Goal: Check status: Check status

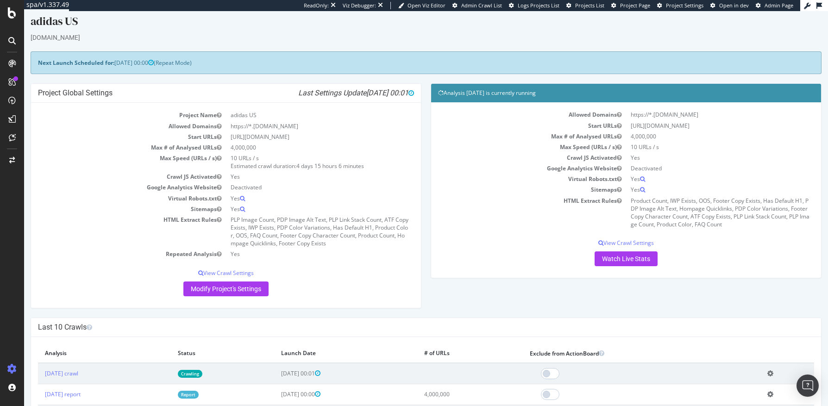
scroll to position [53, 0]
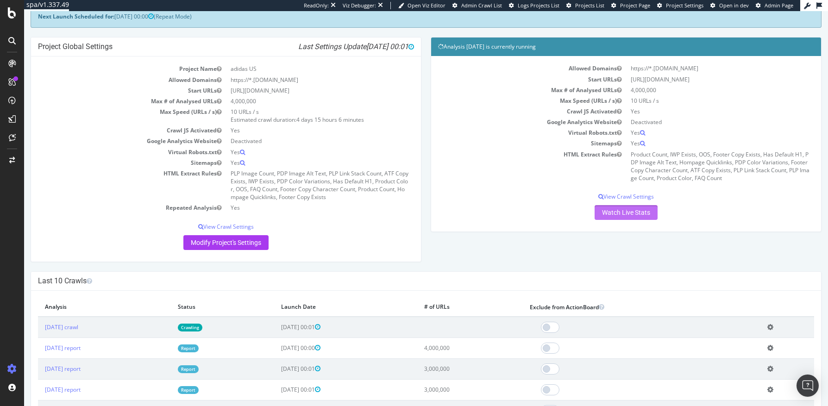
click at [612, 212] on link "Watch Live Stats" at bounding box center [626, 212] width 63 height 15
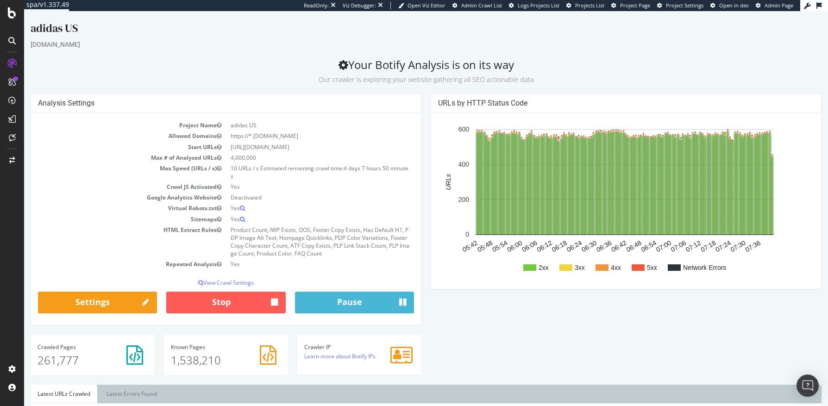
click at [526, 269] on rect "A chart." at bounding box center [529, 267] width 13 height 6
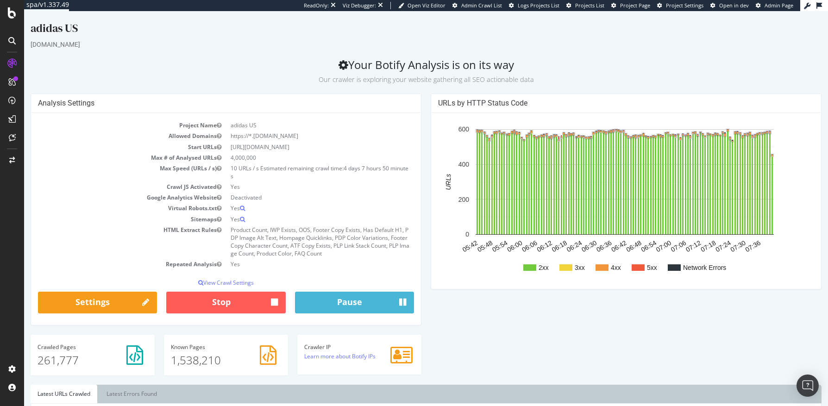
click at [600, 267] on rect "A chart." at bounding box center [602, 267] width 13 height 6
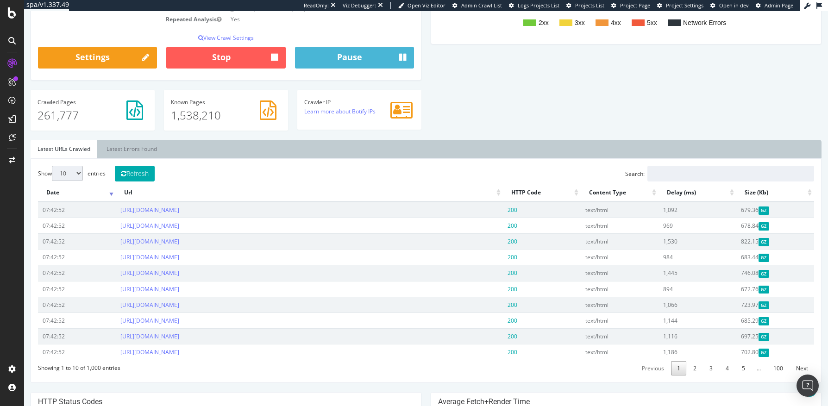
scroll to position [247, 0]
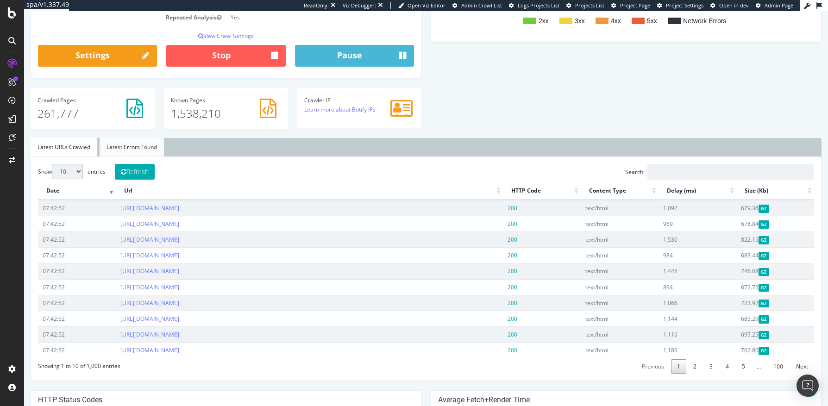
click at [147, 151] on link "Latest Errors Found" at bounding box center [132, 147] width 64 height 19
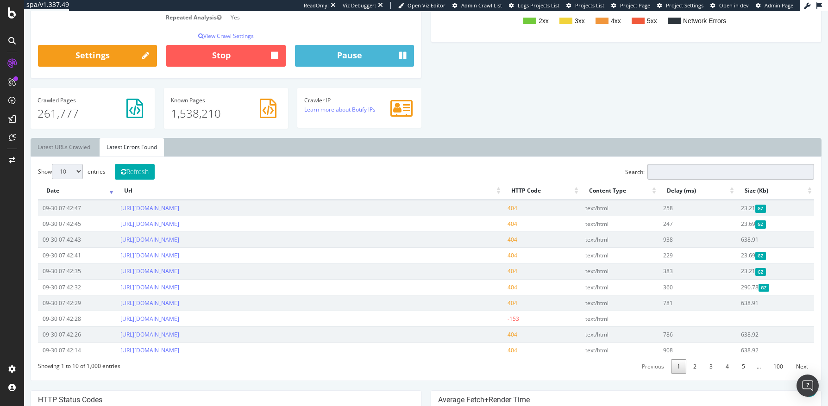
click at [658, 175] on input "Search:" at bounding box center [731, 172] width 167 height 16
type input "/us/"
click at [179, 272] on link "[URL][DOMAIN_NAME]" at bounding box center [149, 271] width 59 height 8
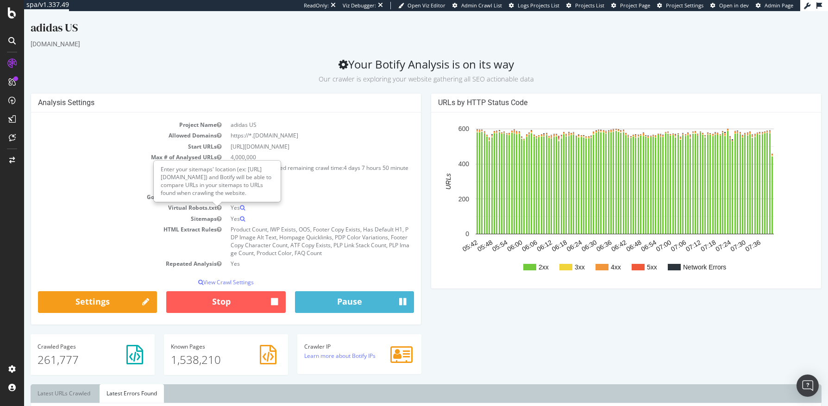
scroll to position [0, 0]
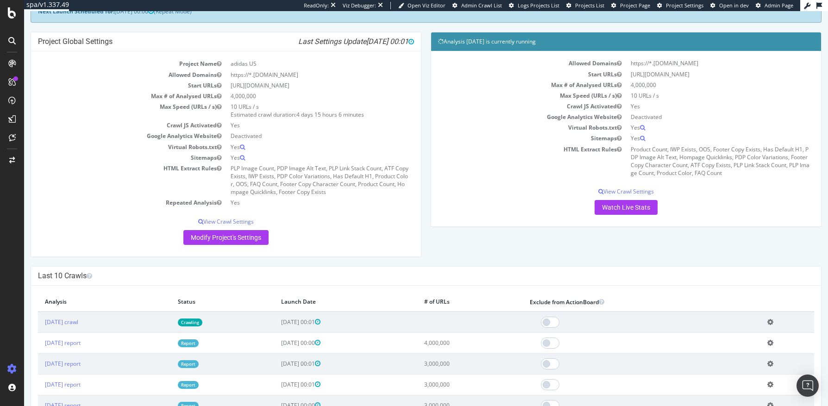
scroll to position [178, 0]
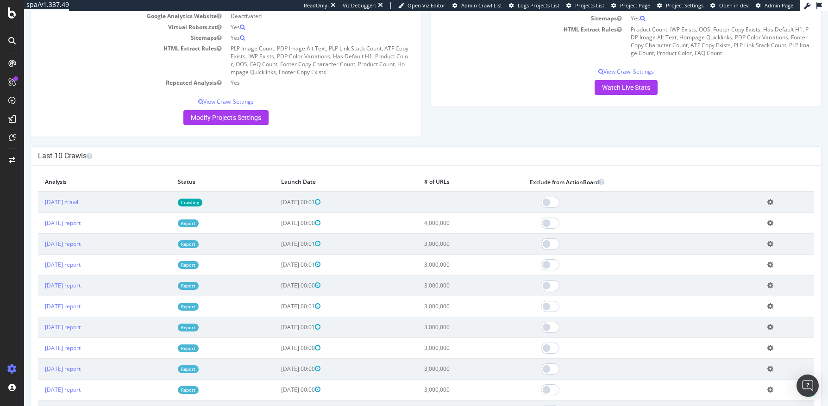
click at [199, 223] on link "Report" at bounding box center [188, 224] width 21 height 8
